Goal: Task Accomplishment & Management: Complete application form

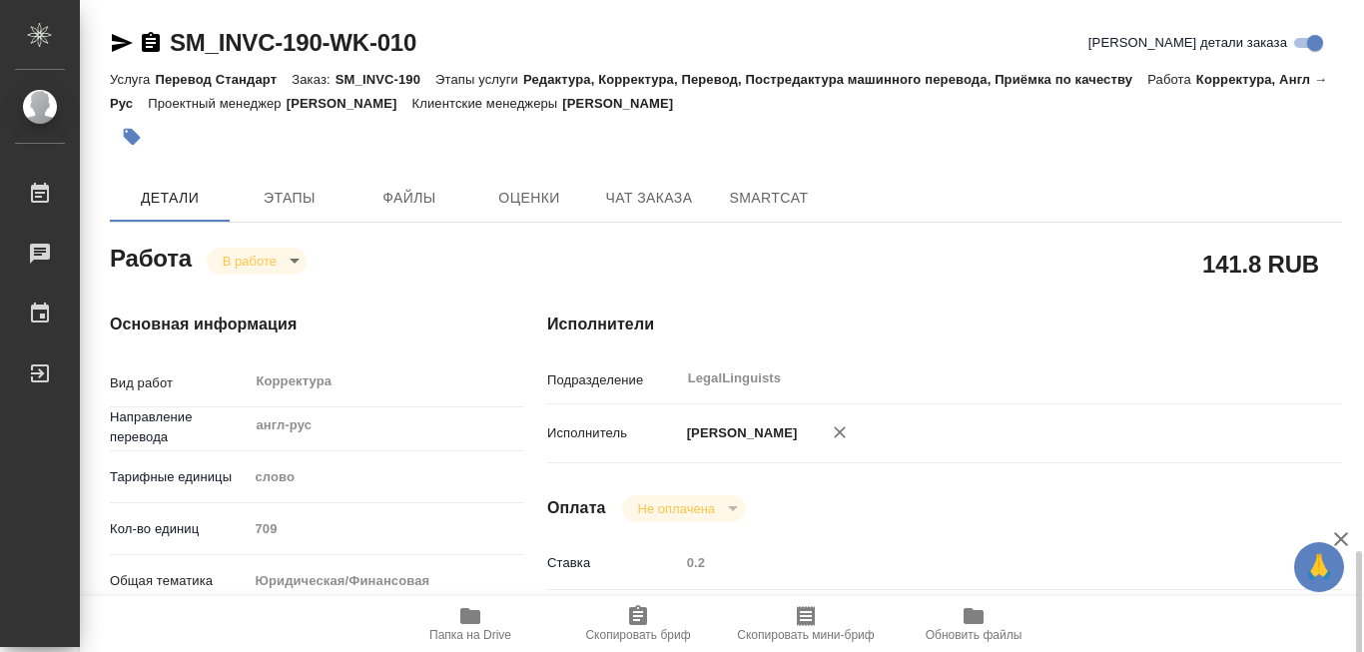
scroll to position [400, 0]
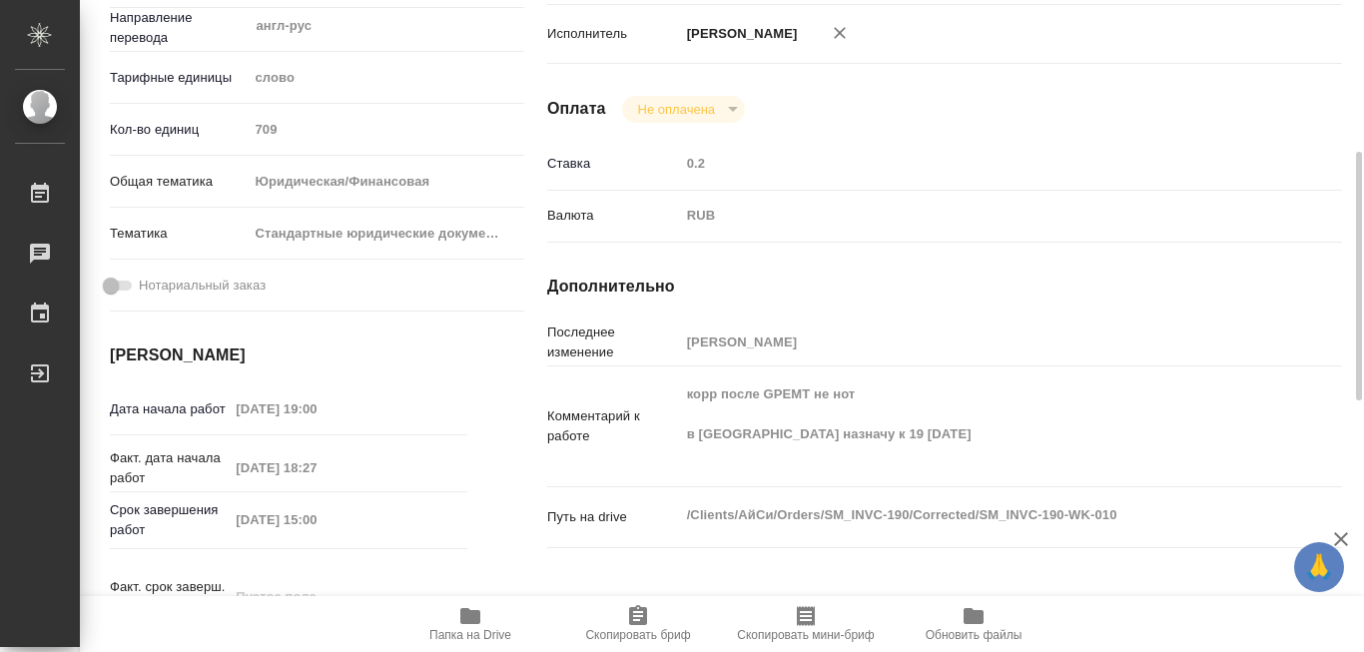
click at [472, 612] on icon "button" at bounding box center [470, 616] width 20 height 16
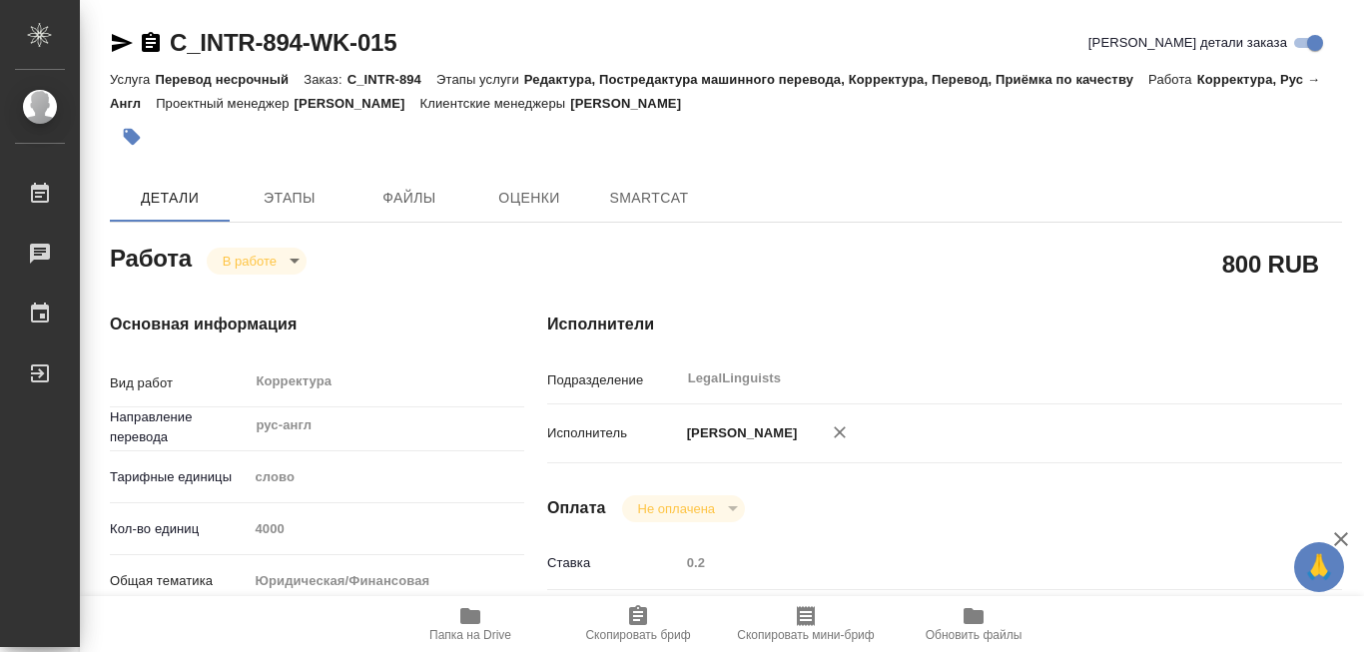
type textarea "x"
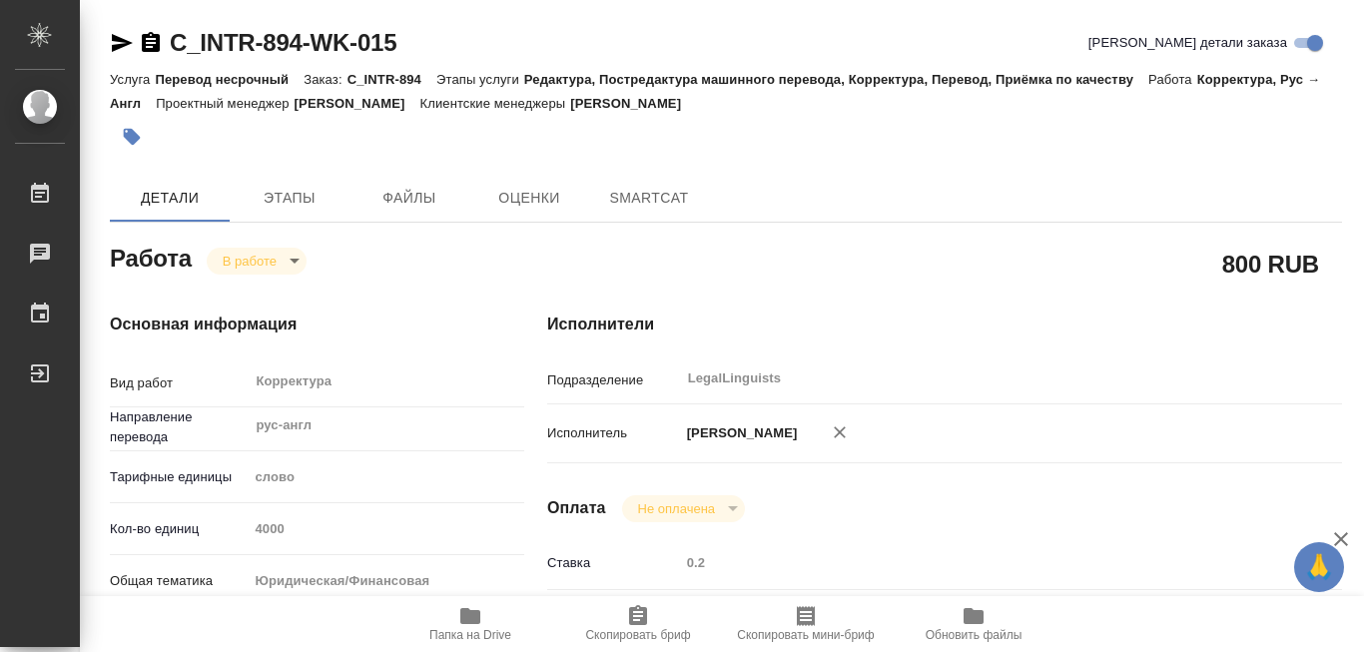
type textarea "x"
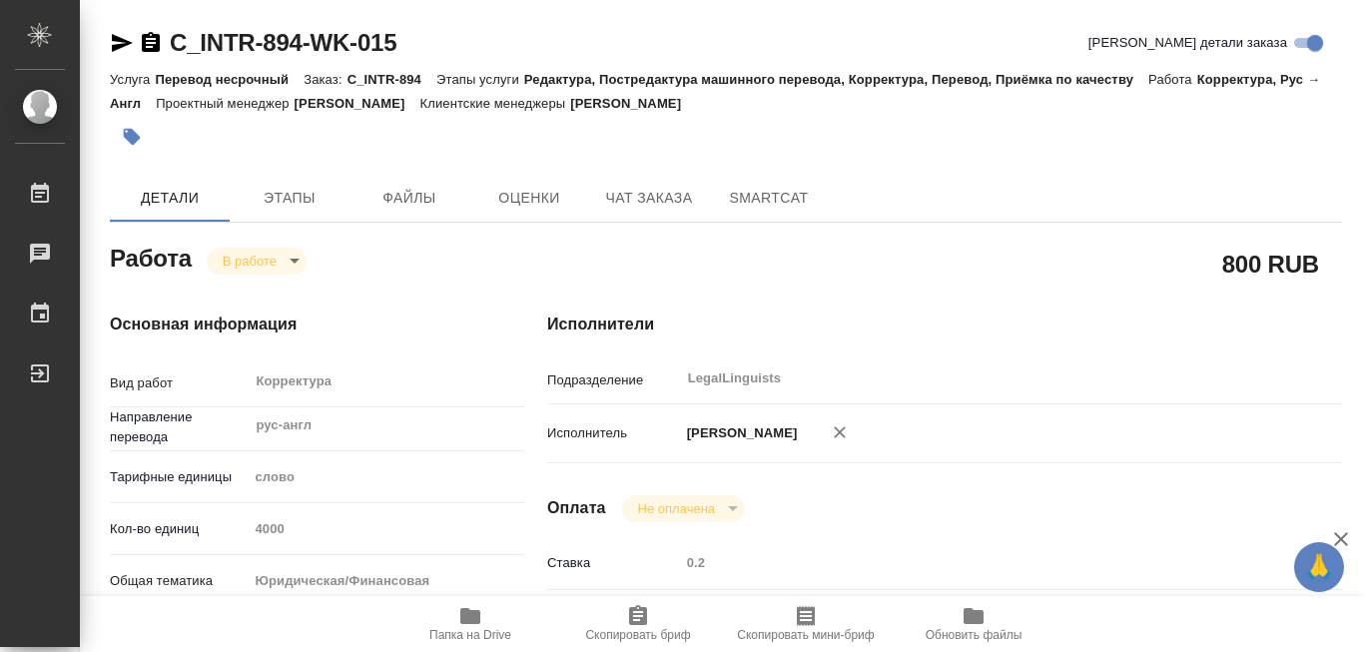
type textarea "x"
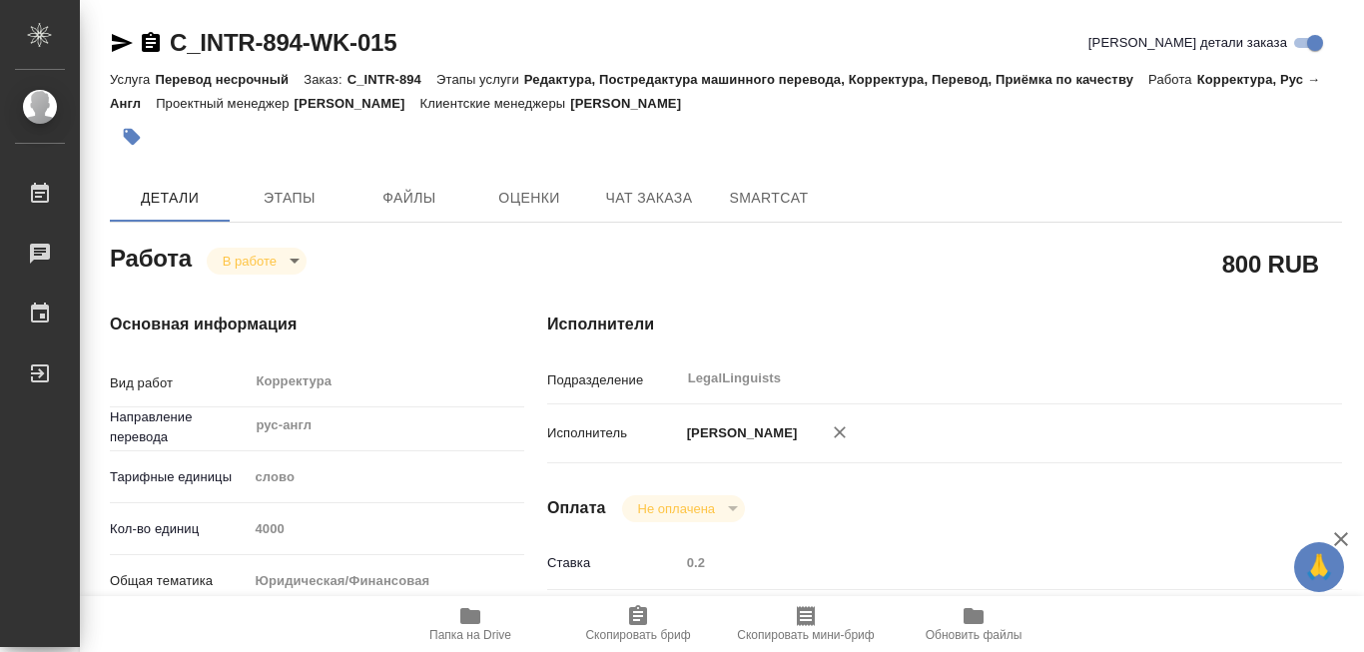
type textarea "x"
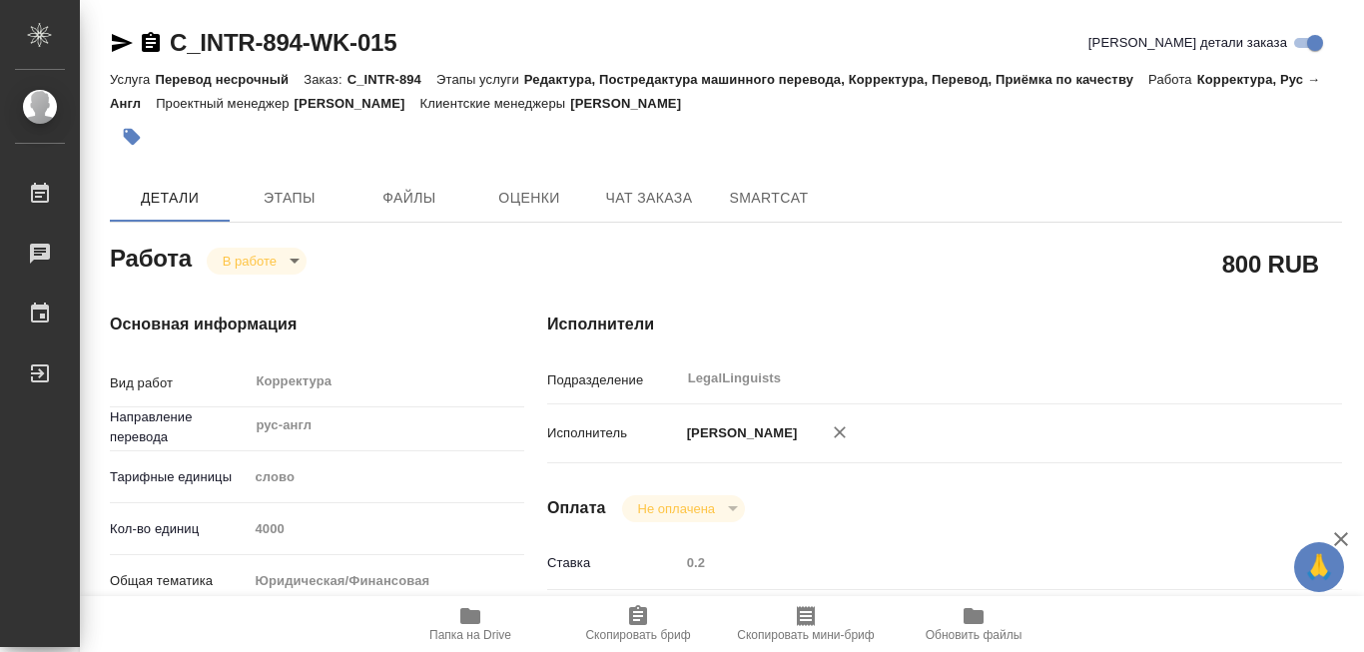
type textarea "x"
